Goal: Transaction & Acquisition: Purchase product/service

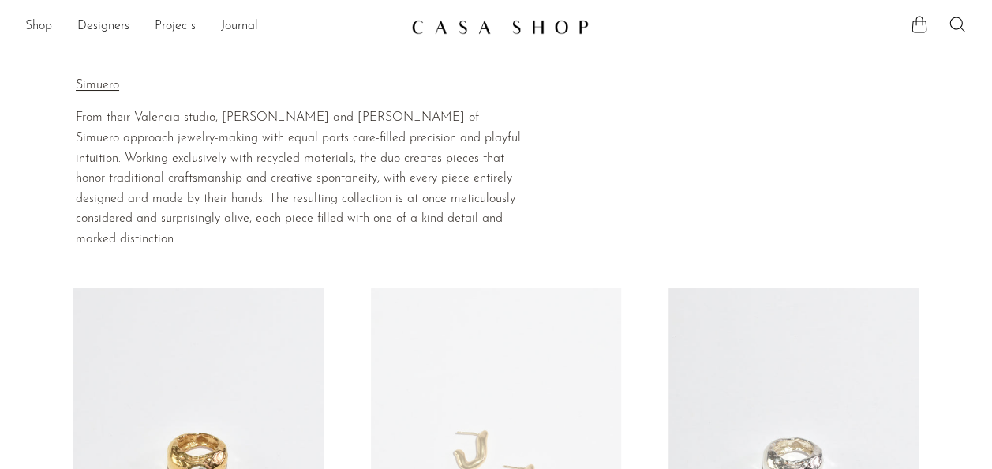
click at [49, 28] on link "Shop" at bounding box center [38, 27] width 27 height 21
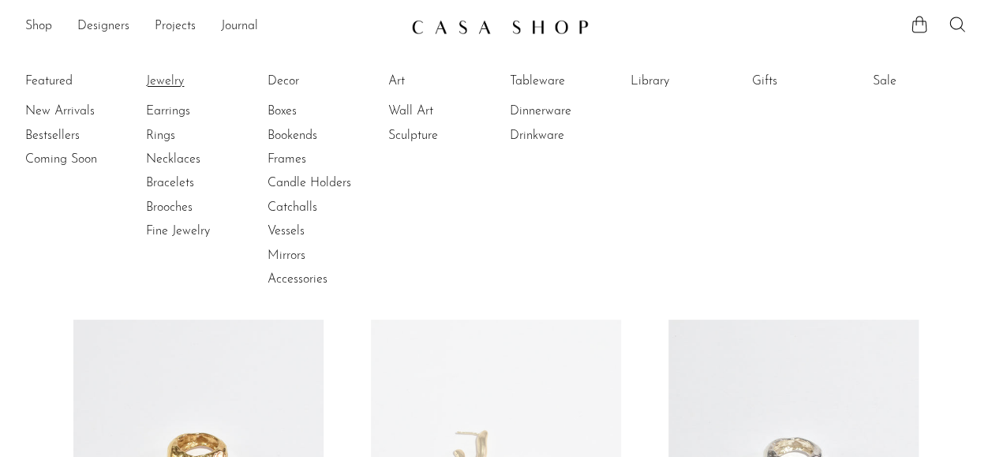
click at [176, 76] on link "Jewelry" at bounding box center [205, 81] width 118 height 17
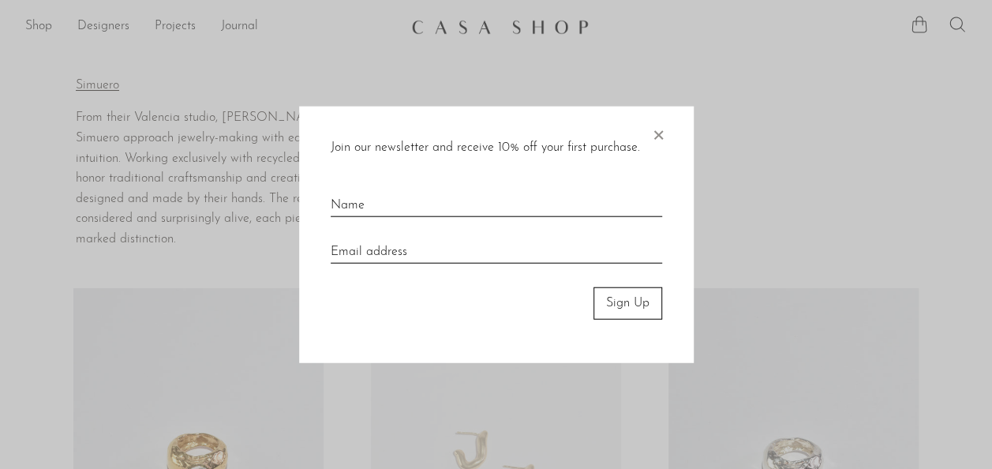
click at [661, 133] on span "×" at bounding box center [658, 131] width 16 height 50
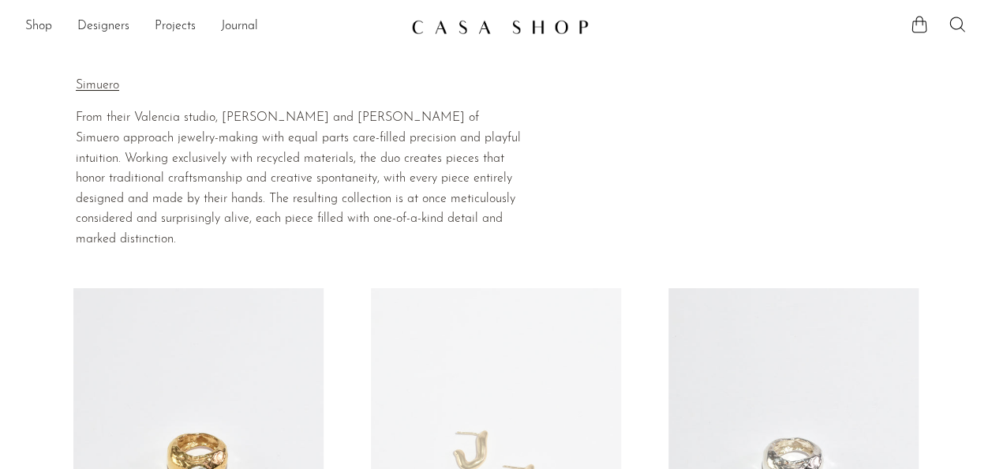
scroll to position [237, 0]
